Goal: Task Accomplishment & Management: Manage account settings

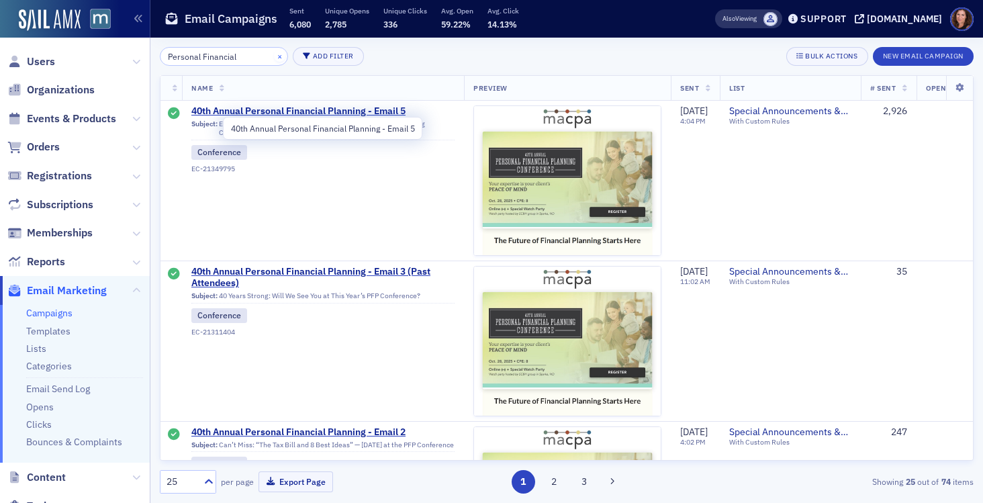
scroll to position [246, 0]
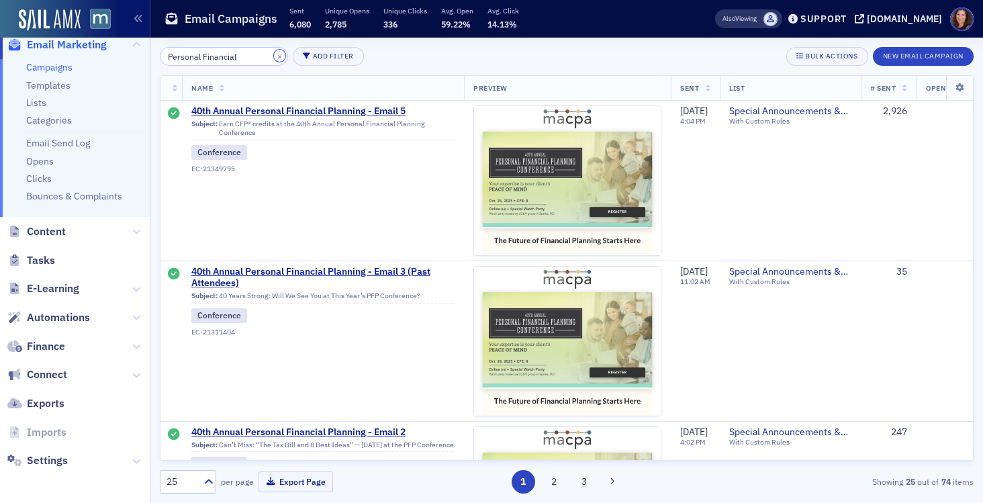
drag, startPoint x: 262, startPoint y: 57, endPoint x: 241, endPoint y: 64, distance: 22.7
click at [274, 57] on button "×" at bounding box center [280, 56] width 12 height 12
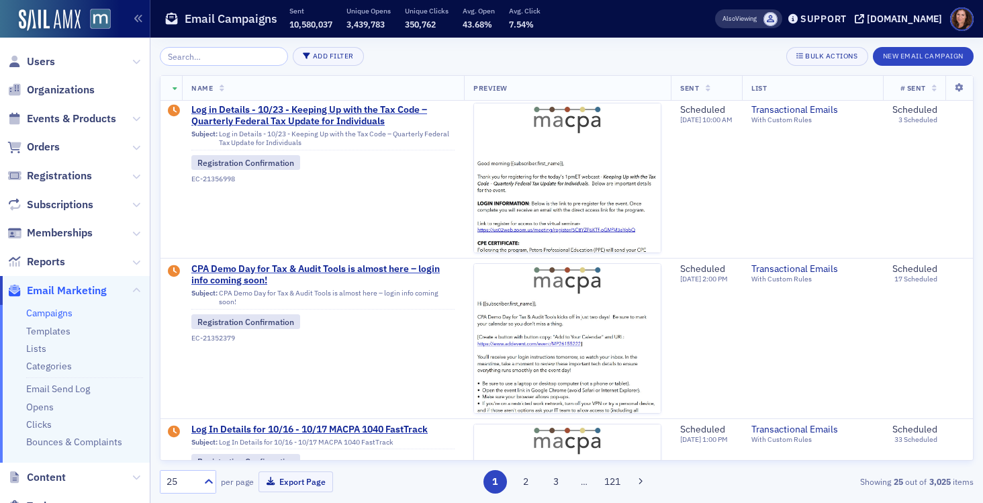
scroll to position [1, 0]
click at [79, 119] on span "Events & Products" at bounding box center [71, 118] width 89 height 15
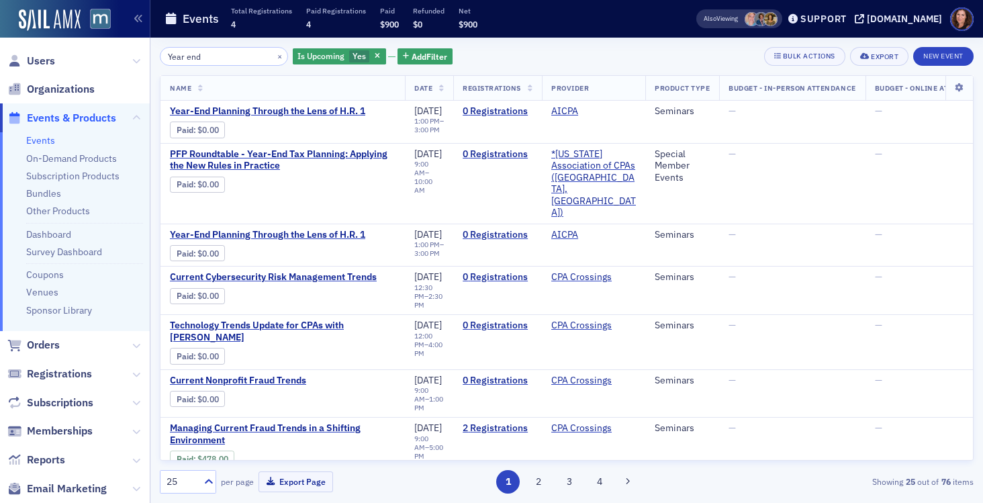
drag, startPoint x: 213, startPoint y: 55, endPoint x: 93, endPoint y: 50, distance: 120.3
click at [93, 50] on div "Users Organizations Events & Products Events On-Demand Products Subscription Pr…" at bounding box center [491, 251] width 983 height 503
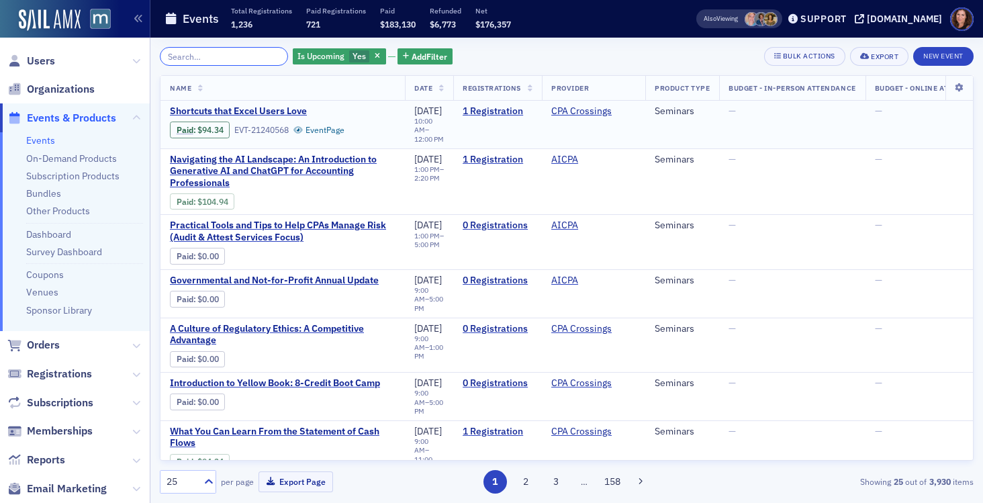
scroll to position [1, 0]
click at [228, 54] on input "search" at bounding box center [224, 56] width 128 height 19
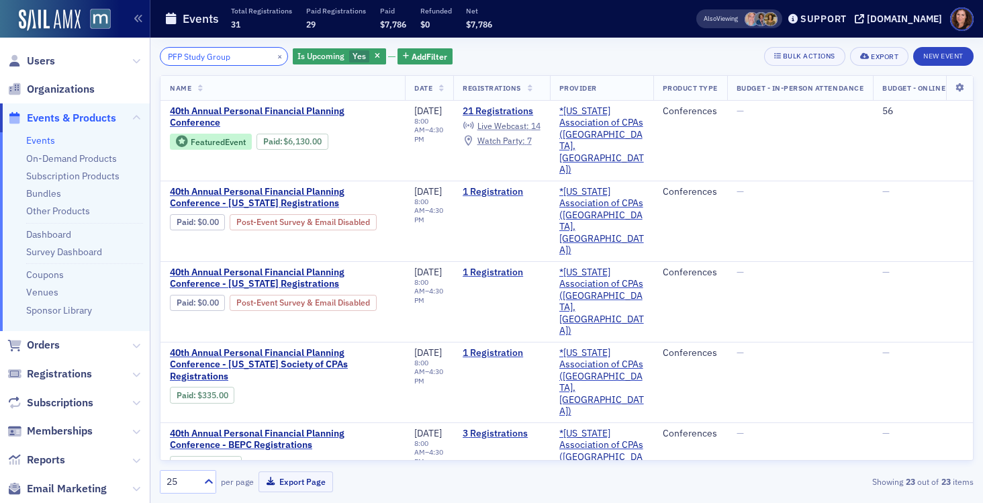
drag, startPoint x: 234, startPoint y: 62, endPoint x: 92, endPoint y: 52, distance: 142.0
click at [92, 52] on div "Users Organizations Events & Products Events On-Demand Products Subscription Pr…" at bounding box center [491, 251] width 983 height 503
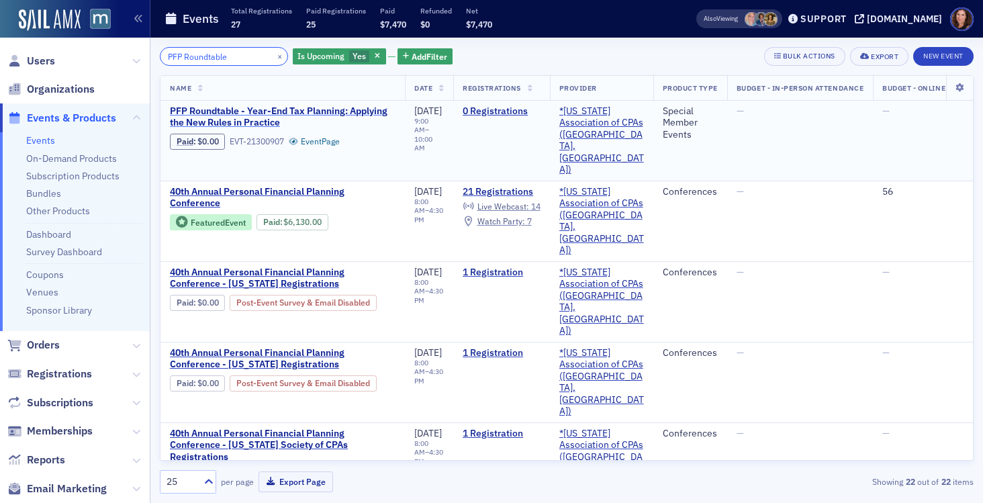
type input "PFP Roundtable"
click at [228, 116] on span "PFP Roundtable - Year-End Tax Planning: Applying the New Rules in Practice" at bounding box center [283, 116] width 226 height 23
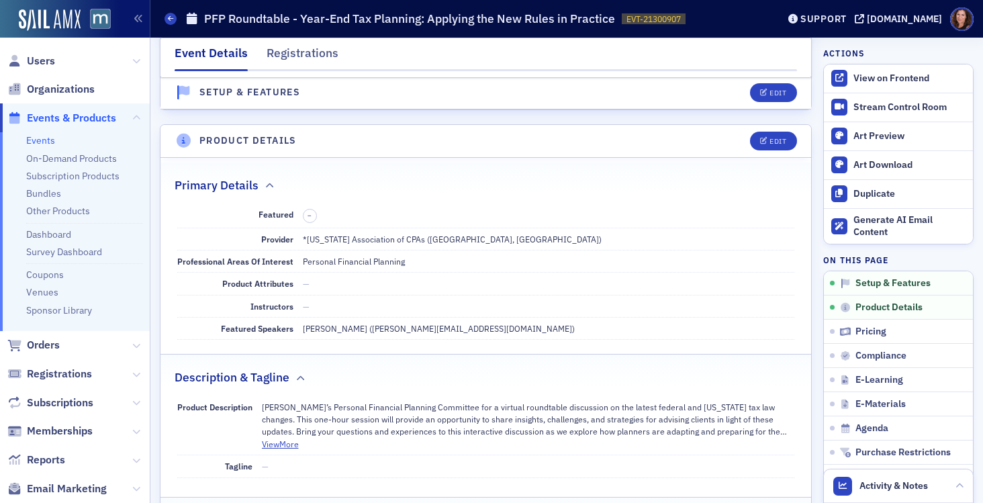
scroll to position [287, 0]
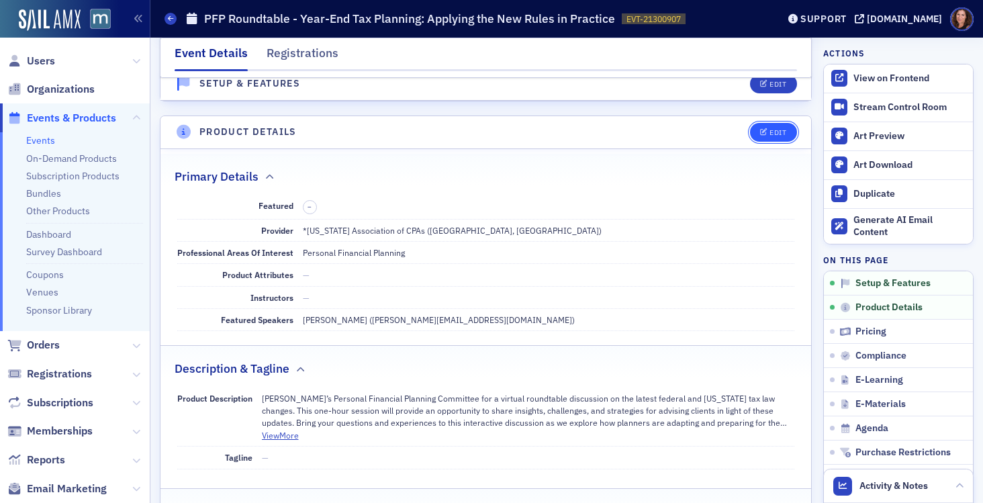
click at [775, 131] on div "Edit" at bounding box center [777, 132] width 17 height 7
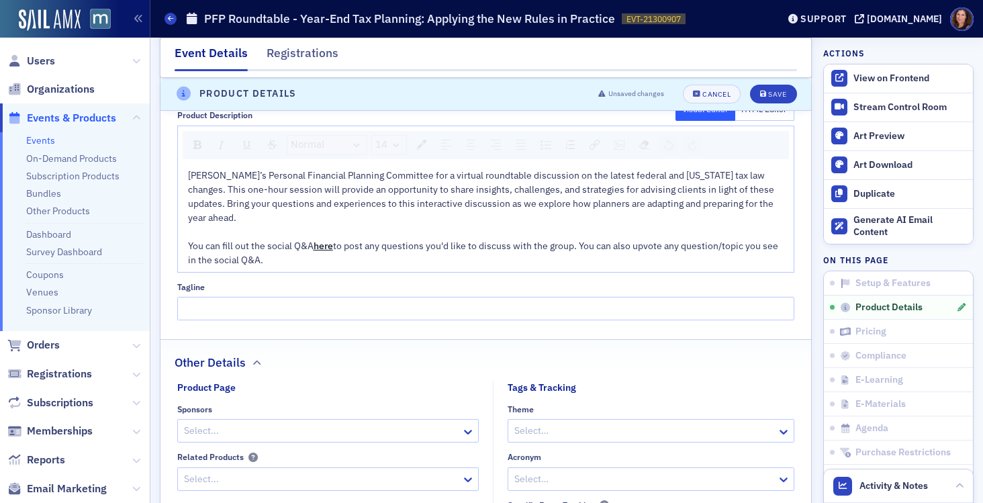
scroll to position [758, 0]
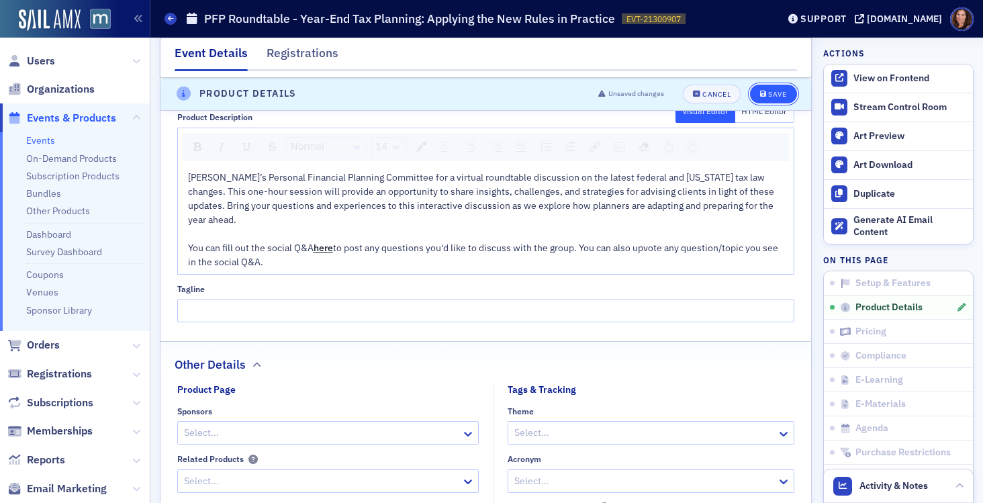
click at [775, 97] on div "Save" at bounding box center [777, 94] width 18 height 7
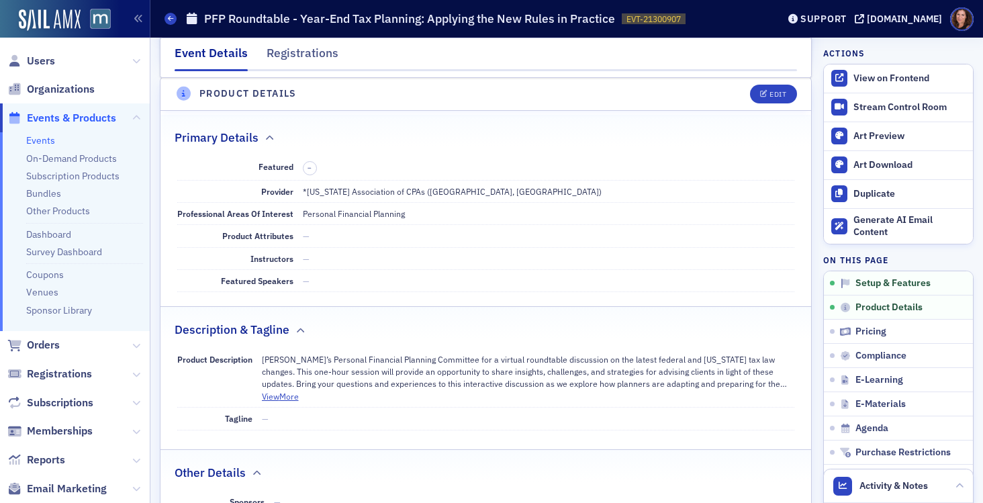
scroll to position [324, 0]
click at [282, 398] on button "View More" at bounding box center [280, 397] width 37 height 12
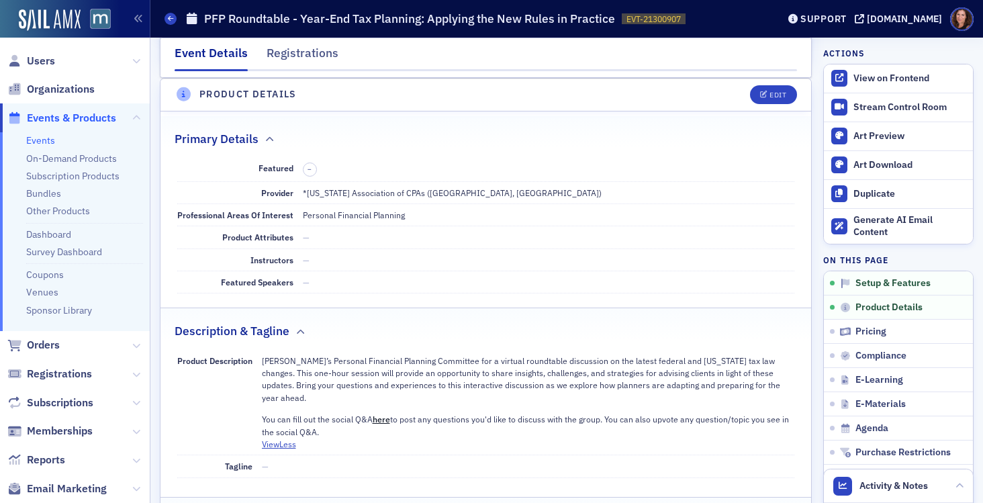
click at [387, 414] on link "here" at bounding box center [381, 419] width 17 height 11
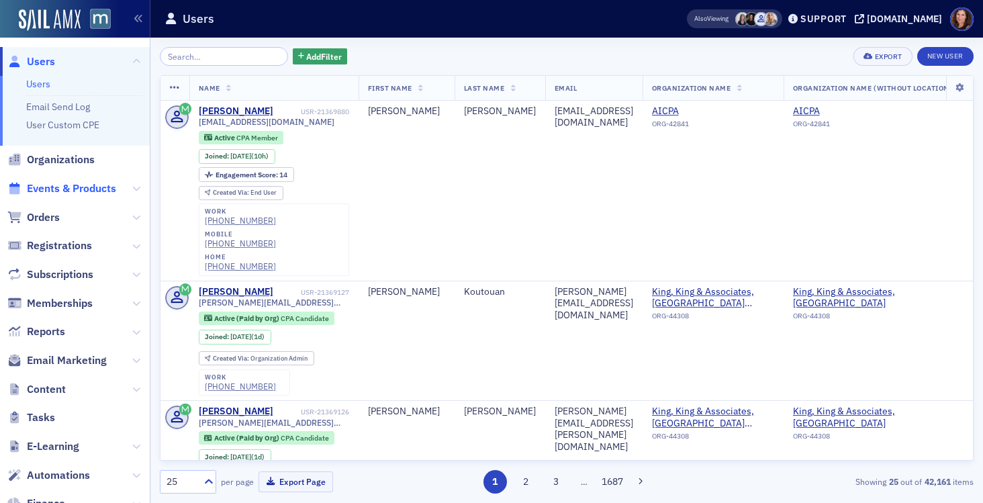
click at [88, 190] on span "Events & Products" at bounding box center [71, 188] width 89 height 15
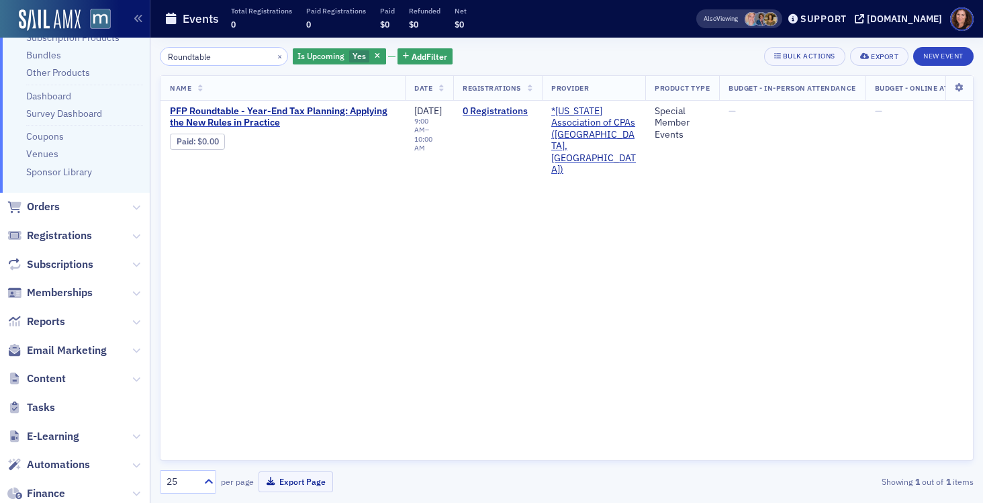
scroll to position [140, 0]
type input "Roundtable"
click at [249, 118] on span "PFP Roundtable - Year-End Tax Planning: Applying the New Rules in Practice" at bounding box center [283, 116] width 226 height 23
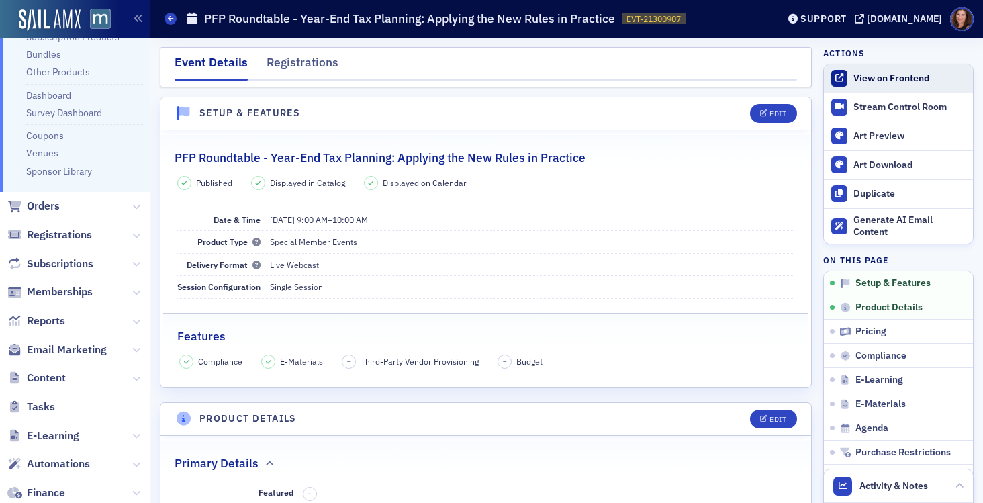
click at [853, 72] on div "View on Frontend" at bounding box center [909, 78] width 113 height 12
click at [864, 76] on div "View on Frontend" at bounding box center [909, 78] width 113 height 12
click at [846, 18] on div "Support" at bounding box center [823, 19] width 46 height 12
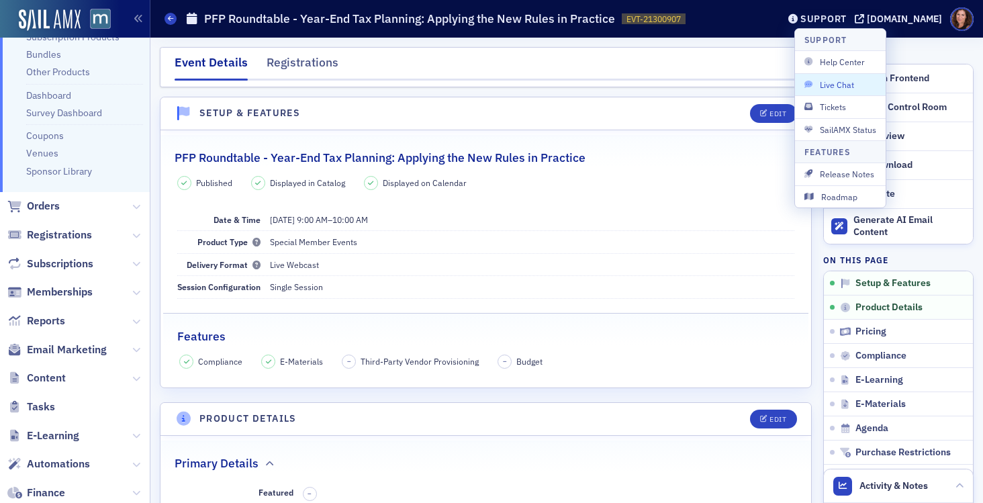
click at [842, 83] on span "Live Chat" at bounding box center [840, 85] width 72 height 12
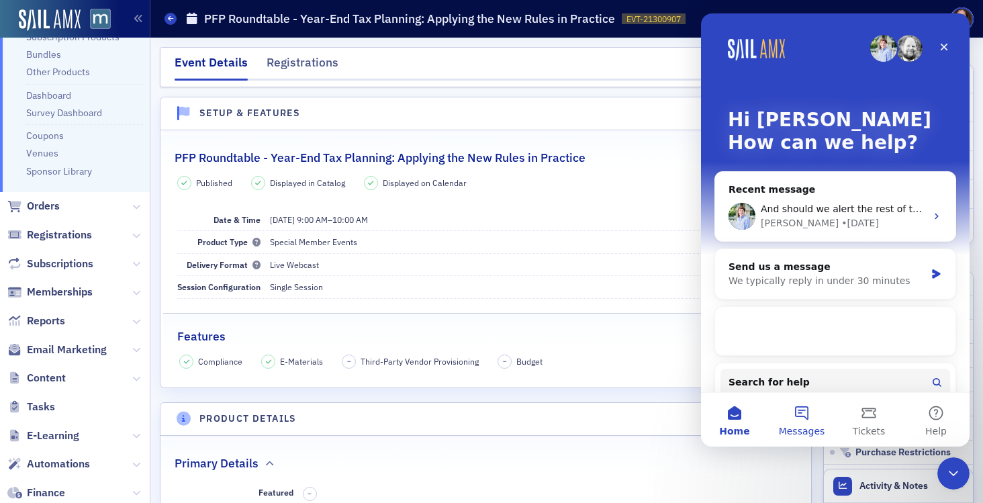
click at [802, 415] on button "Messages" at bounding box center [801, 420] width 67 height 54
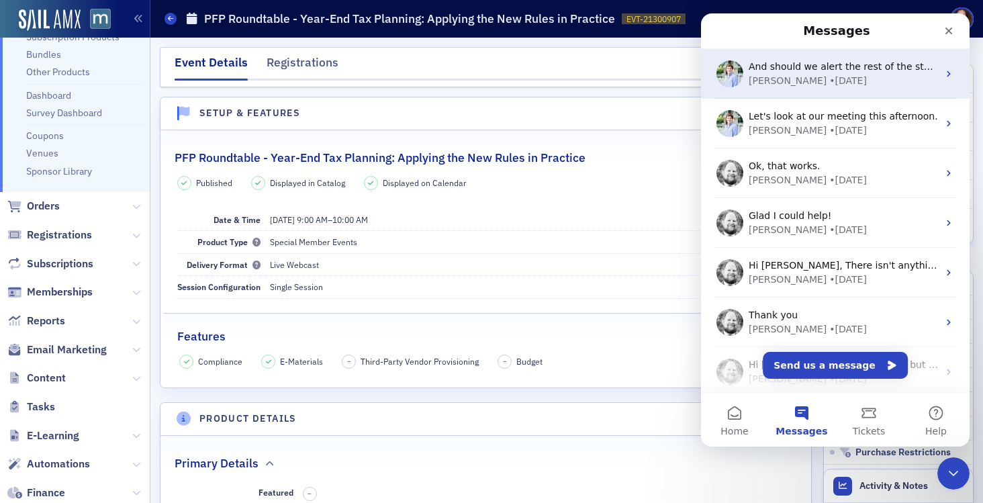
click at [857, 71] on span "And should we alert the rest of the staff?" at bounding box center [844, 66] width 192 height 11
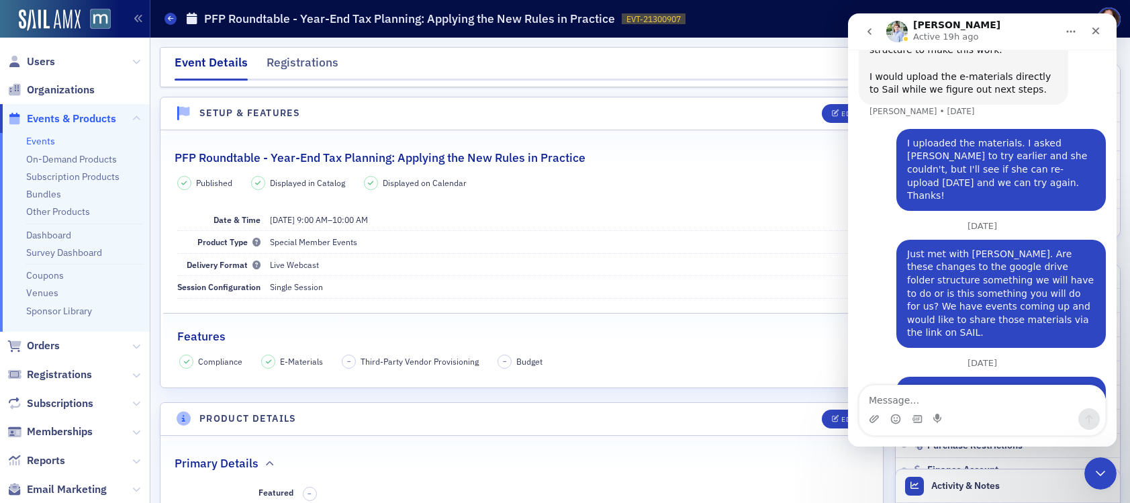
click at [40, 144] on link "Events" at bounding box center [40, 141] width 29 height 12
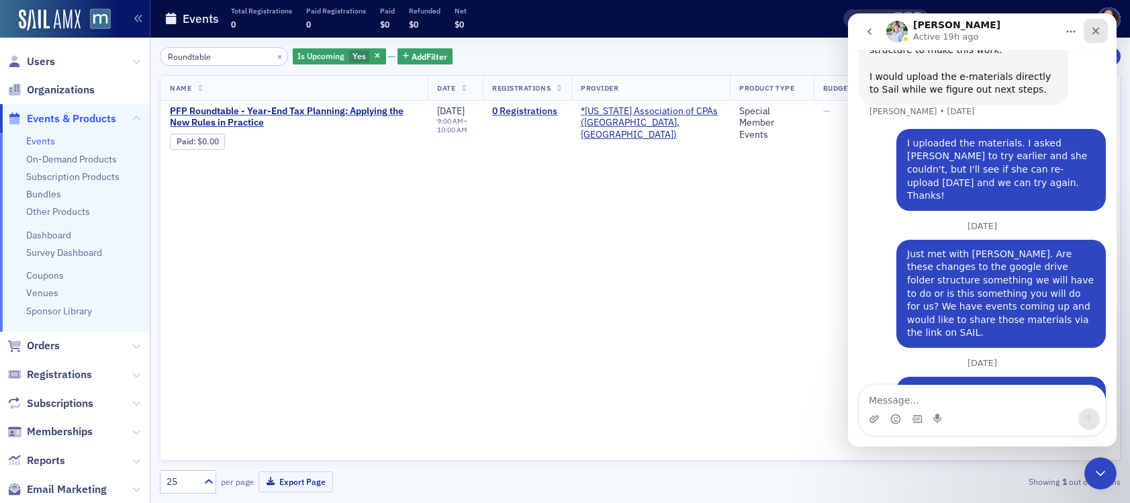
click at [982, 29] on icon "Close" at bounding box center [1095, 31] width 11 height 11
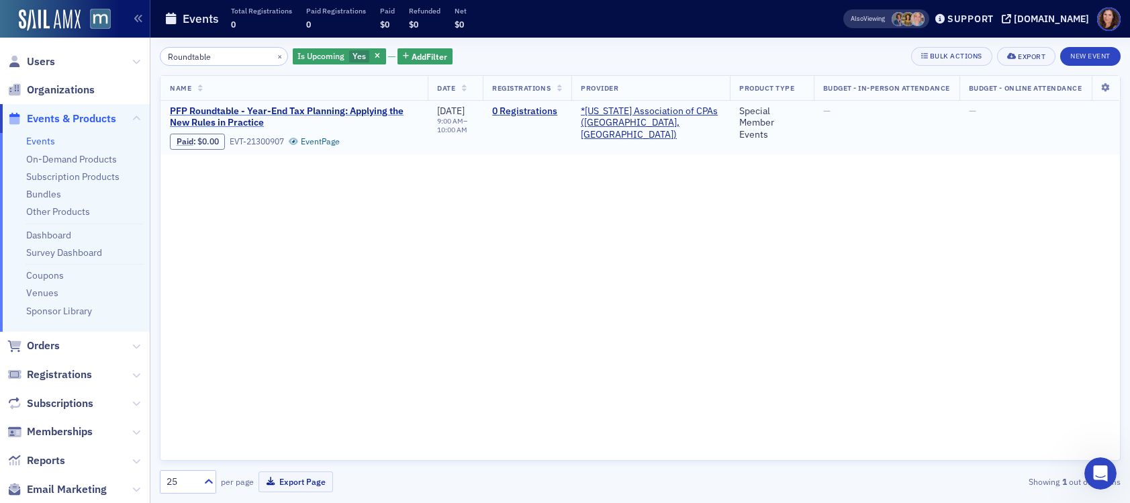
click at [335, 107] on span "PFP Roundtable - Year-End Tax Planning: Applying the New Rules in Practice" at bounding box center [294, 116] width 248 height 23
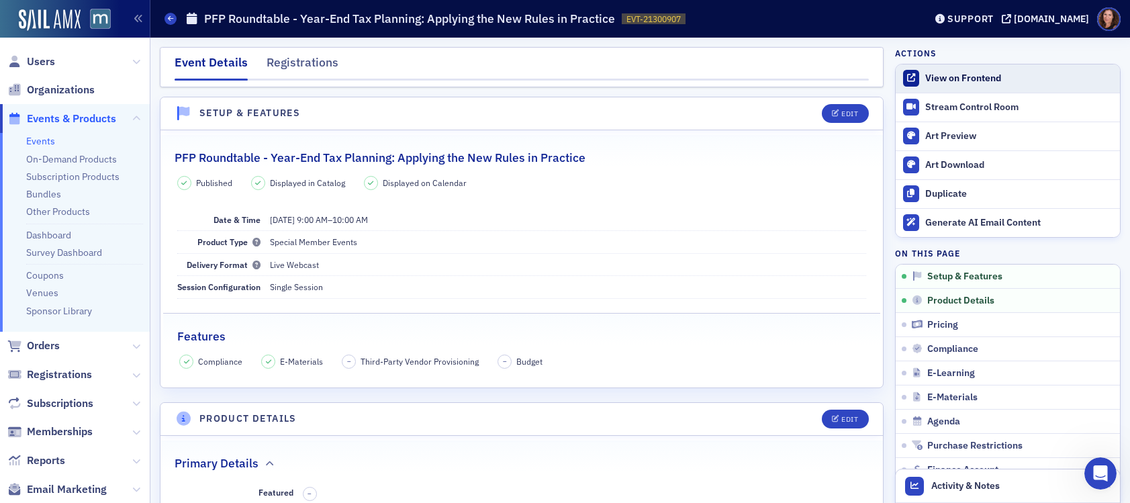
click at [945, 77] on div "View on Frontend" at bounding box center [1019, 78] width 188 height 12
click at [50, 140] on link "Events" at bounding box center [40, 141] width 29 height 12
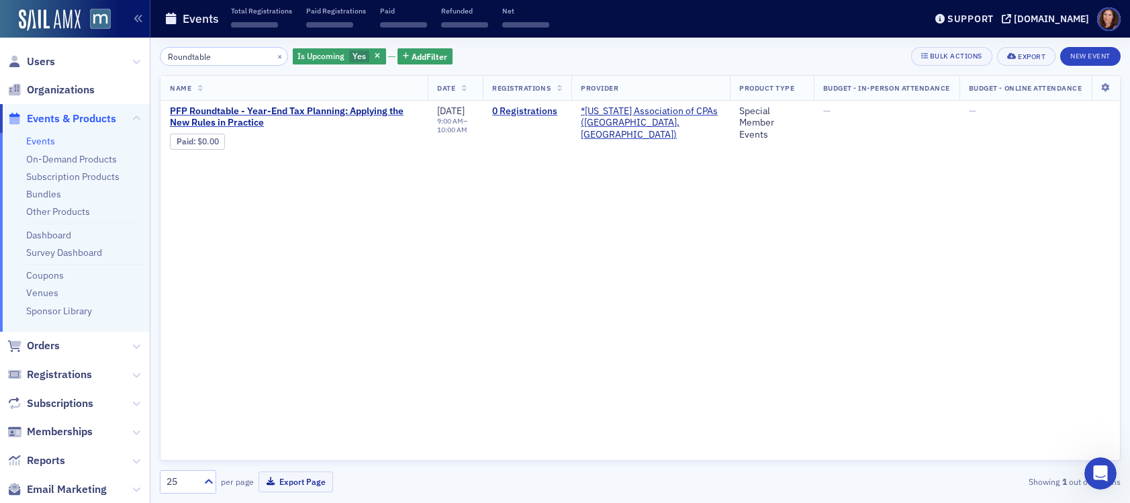
click at [191, 58] on input "Roundtable" at bounding box center [224, 56] width 128 height 19
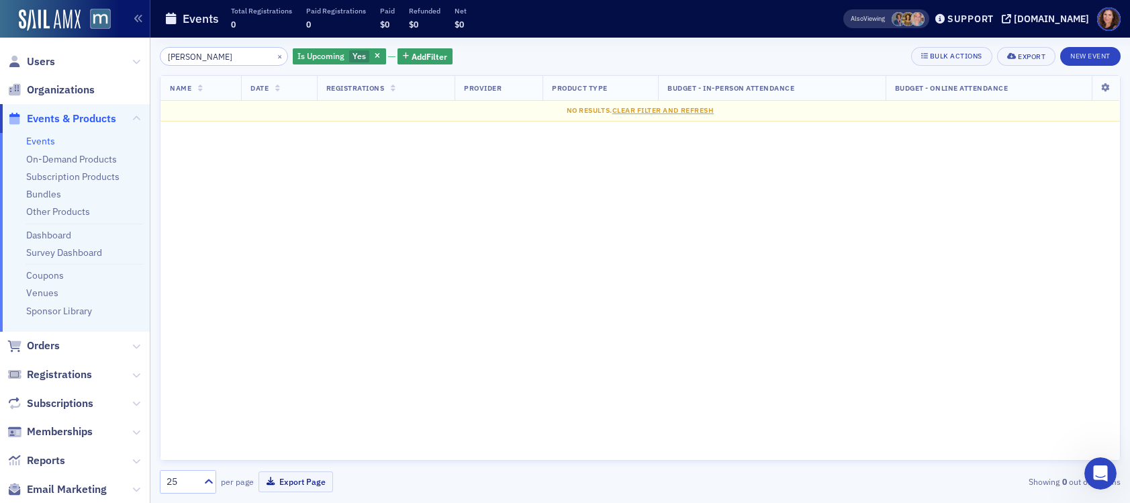
type input "jennifer"
click at [182, 56] on input "jennifer" at bounding box center [224, 56] width 128 height 19
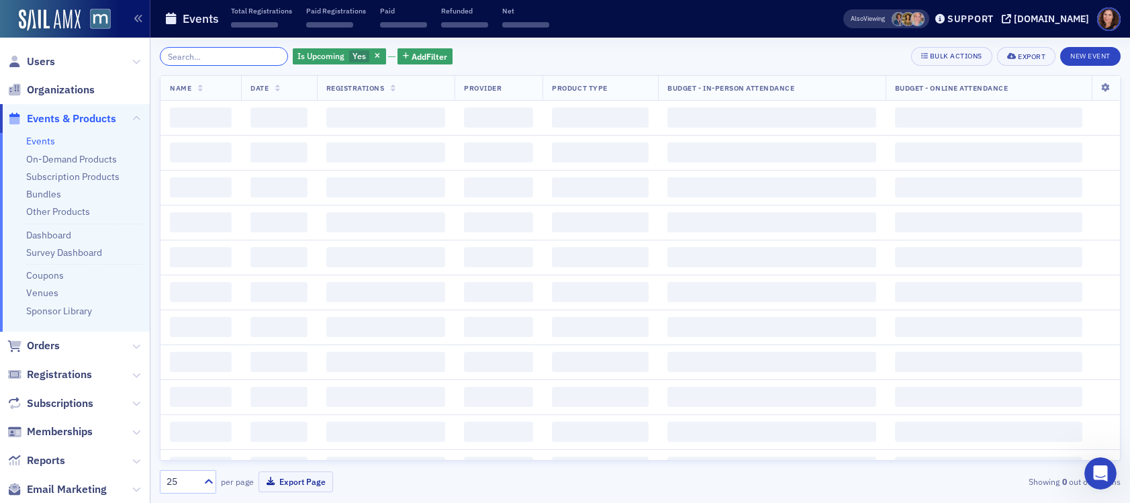
paste input "Trust Meets Technology"
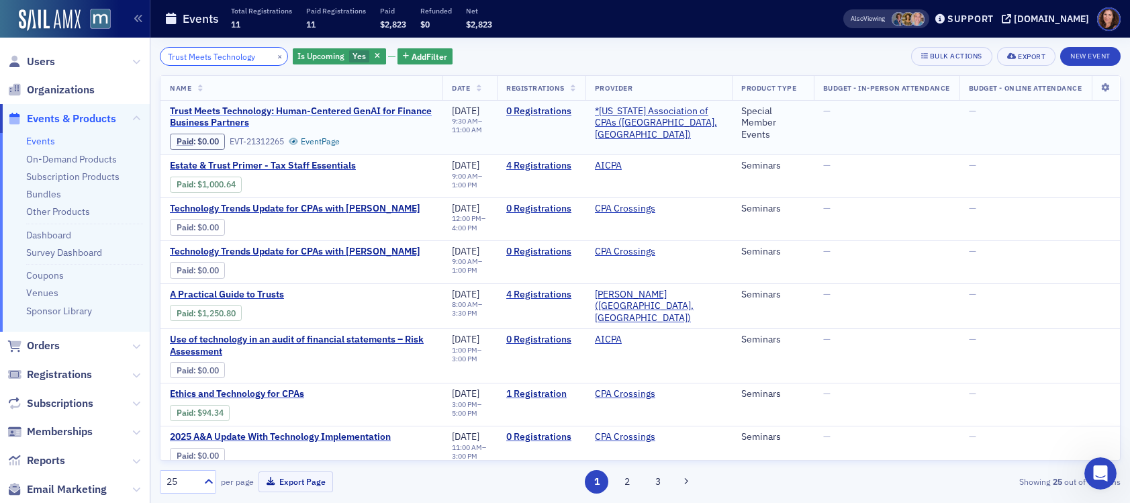
type input "Trust Meets Technology"
click at [226, 118] on span "Trust Meets Technology: Human-Centered GenAI for Finance Business Partners" at bounding box center [301, 116] width 263 height 23
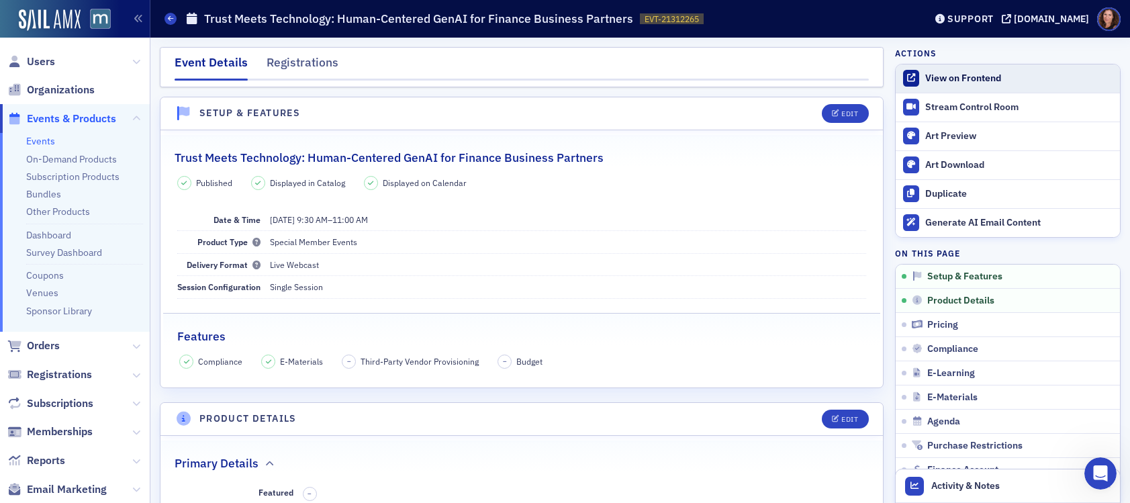
click at [941, 80] on div "View on Frontend" at bounding box center [1019, 78] width 188 height 12
click at [0, 0] on div "Users Organizations Events & Products Events On-Demand Products Subscription Pr…" at bounding box center [565, 251] width 1130 height 503
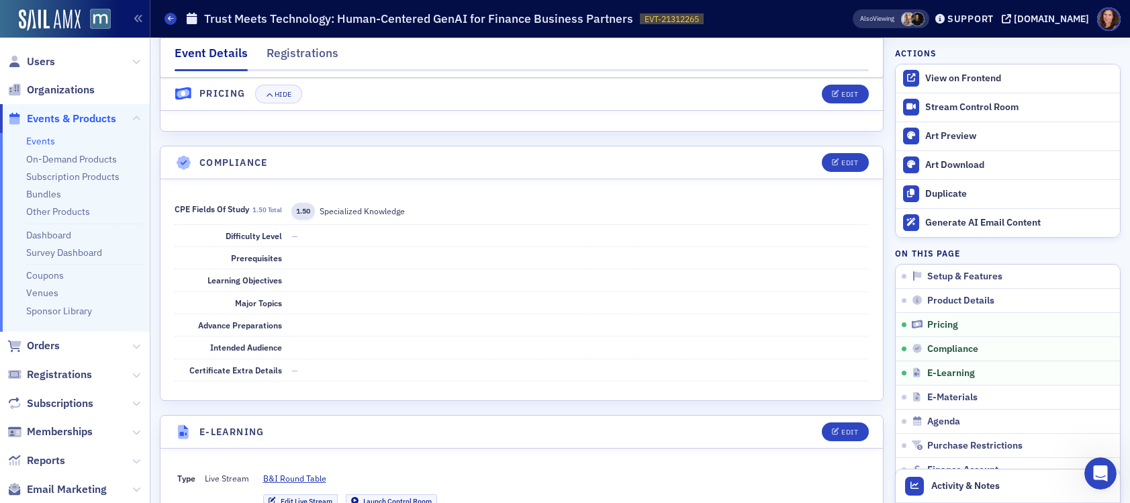
scroll to position [1409, 0]
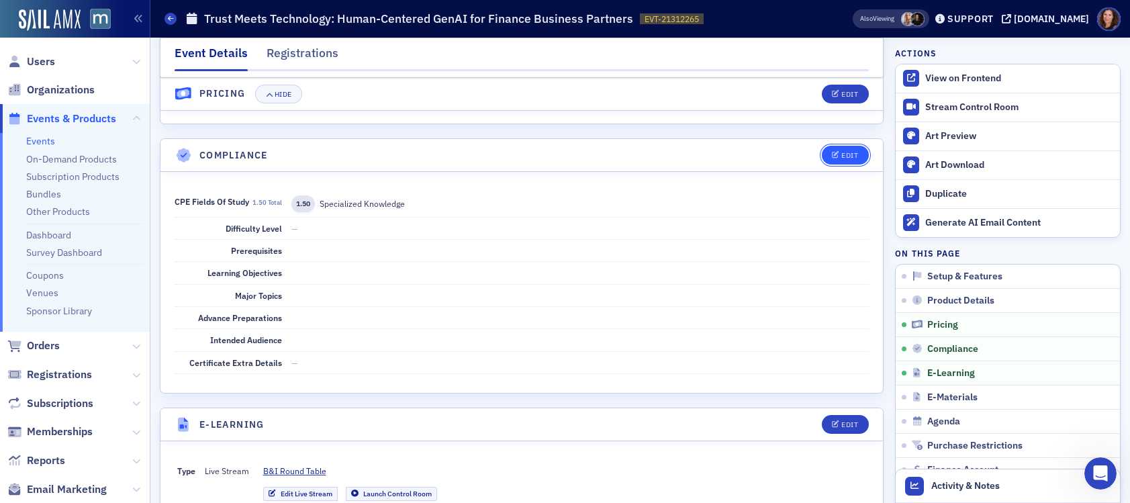
click at [841, 156] on div "Edit" at bounding box center [849, 155] width 17 height 7
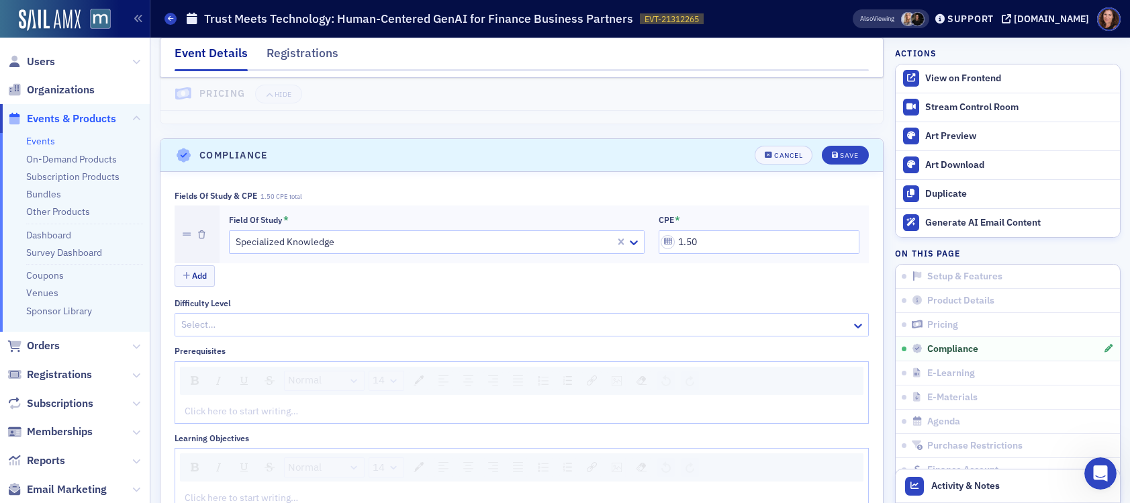
scroll to position [1469, 0]
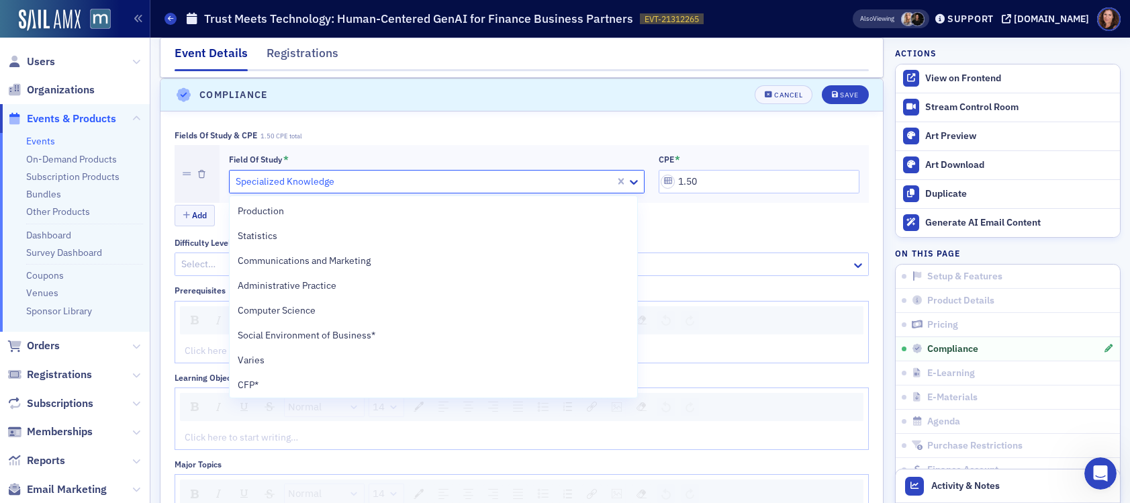
click at [398, 183] on div at bounding box center [423, 181] width 379 height 17
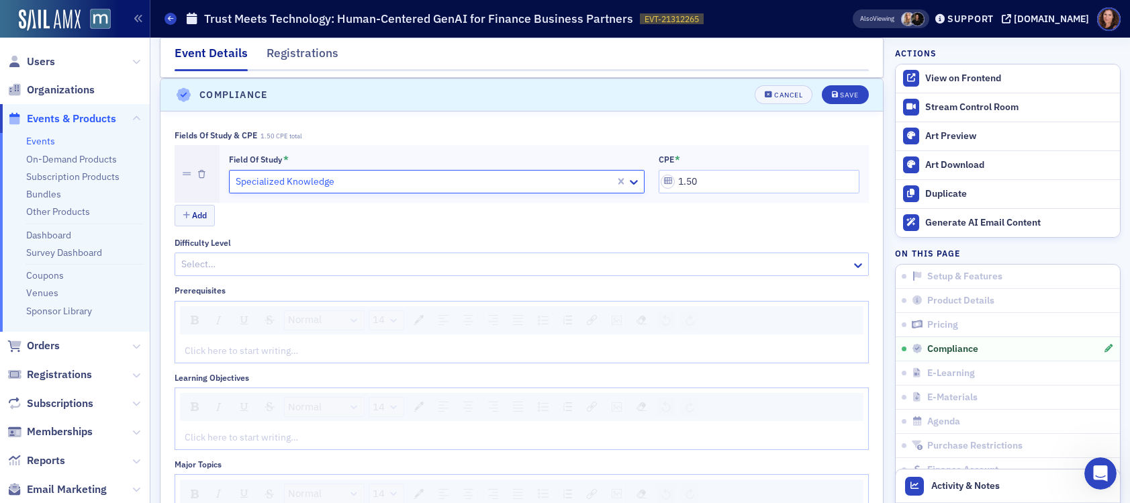
drag, startPoint x: 395, startPoint y: 183, endPoint x: 244, endPoint y: 175, distance: 151.2
click at [243, 175] on div at bounding box center [423, 181] width 379 height 17
paste input "Information Technology (primary); Business Management & Organization (secondary)"
type input "Information Technology (primary); Business Management & Organization (secondary)"
drag, startPoint x: 599, startPoint y: 180, endPoint x: 494, endPoint y: 177, distance: 104.8
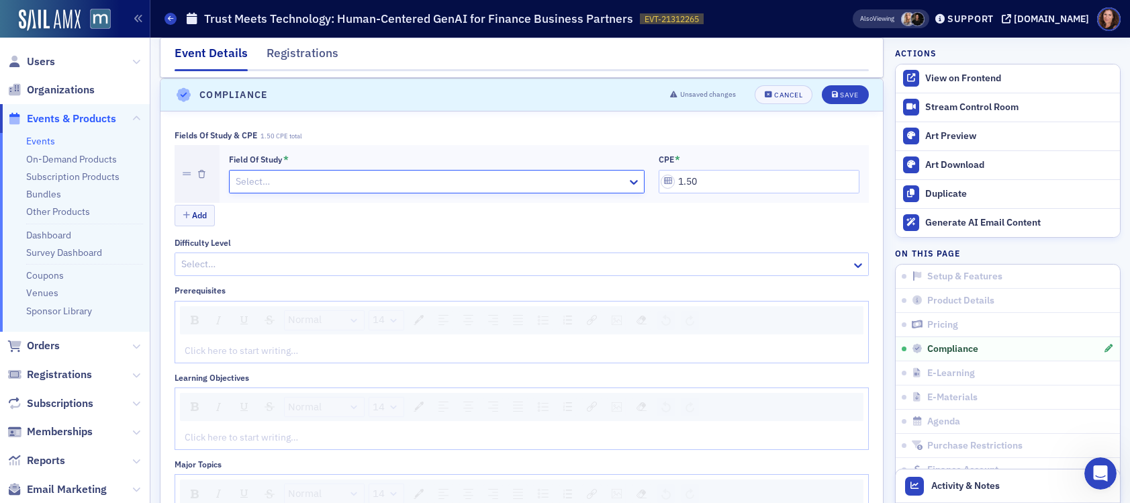
click at [494, 177] on div at bounding box center [429, 181] width 391 height 17
paste input "Information Technology (primary); Business Management & Organization (secondary)"
click at [479, 184] on input "Information Technology (primary); Business Management & Organization (secondary)" at bounding box center [414, 182] width 361 height 14
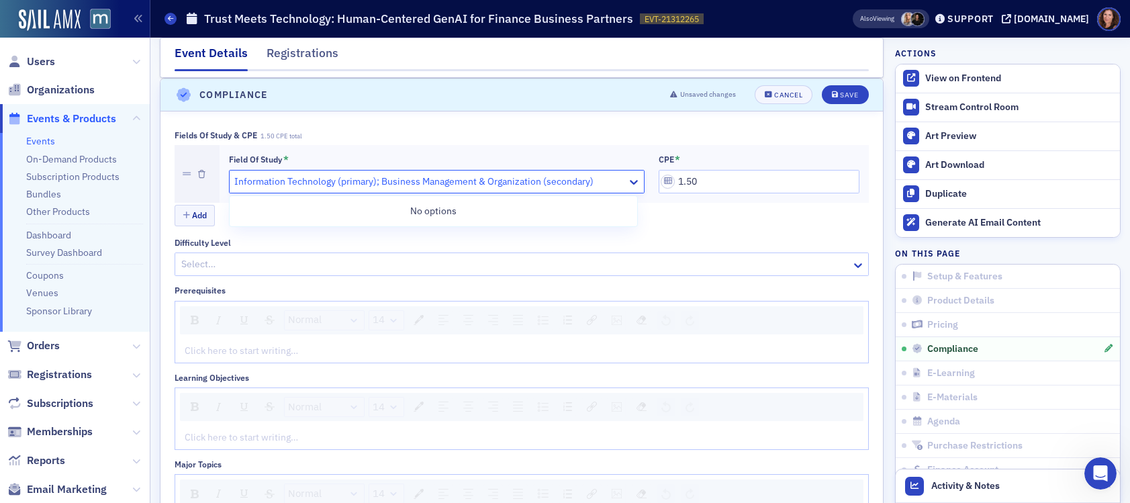
click at [479, 184] on input "Information Technology (primary); Business Management & Organization (secondary)" at bounding box center [414, 182] width 361 height 14
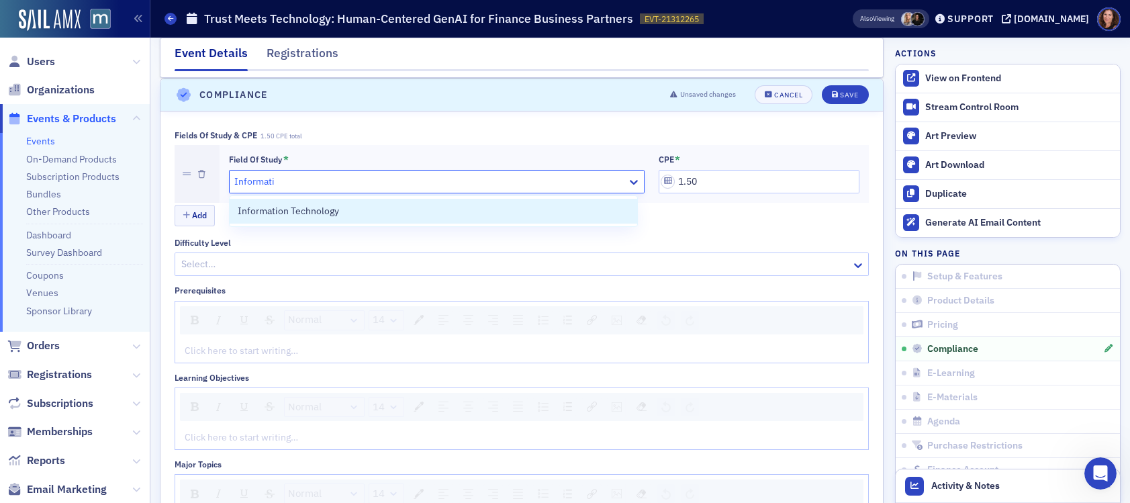
type input "Informatio"
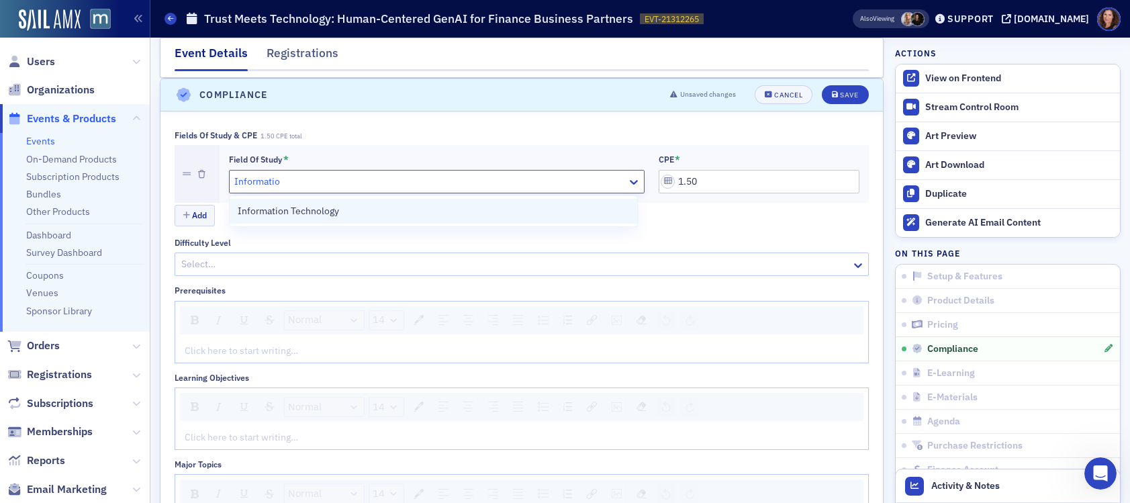
click at [485, 210] on div "Information Technology" at bounding box center [433, 211] width 391 height 14
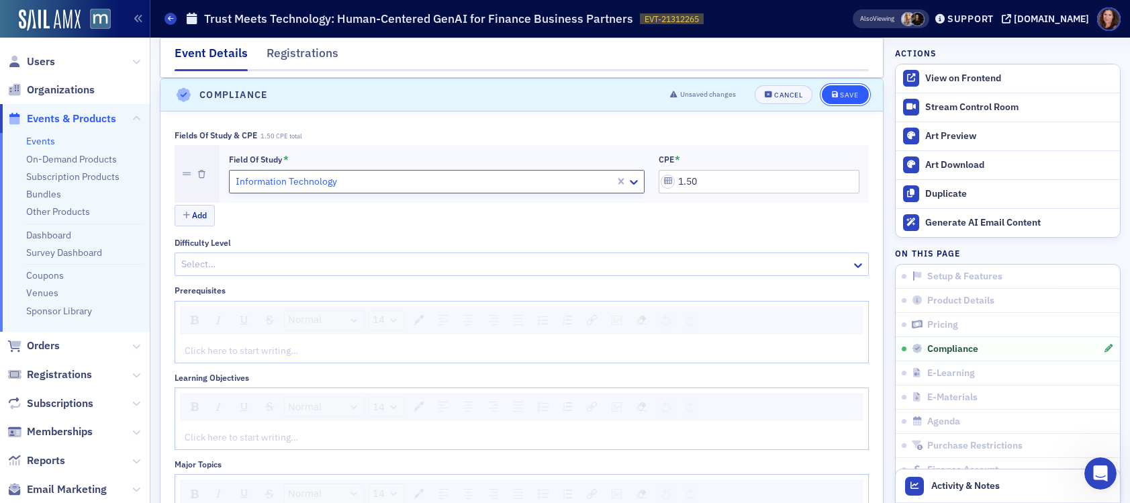
click at [840, 93] on div "Save" at bounding box center [849, 94] width 18 height 7
